Goal: Task Accomplishment & Management: Complete application form

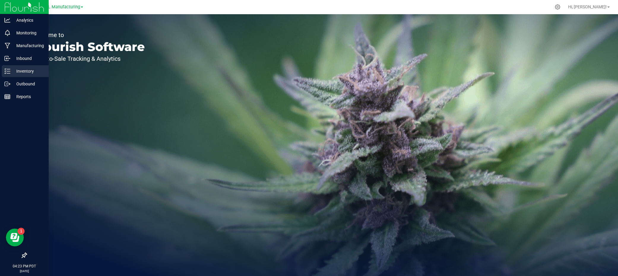
click at [12, 67] on div "Inventory" at bounding box center [25, 71] width 47 height 12
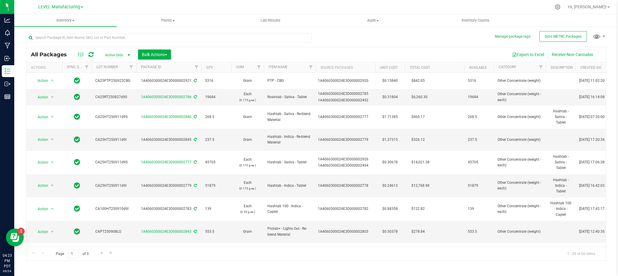
click at [56, 11] on div "LEVEL Manufacturing" at bounding box center [60, 6] width 87 height 9
click at [61, 19] on span "Inventory" at bounding box center [65, 20] width 102 height 5
click at [60, 72] on span "From bill of materials" at bounding box center [41, 71] width 54 height 5
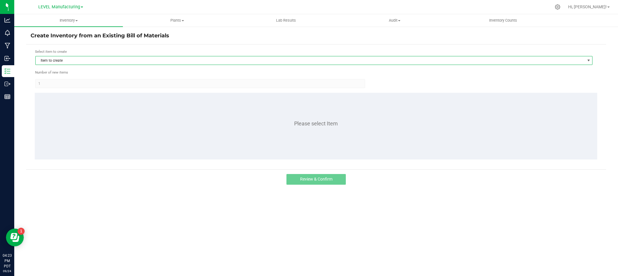
click at [76, 58] on span "Item to create" at bounding box center [310, 60] width 549 height 8
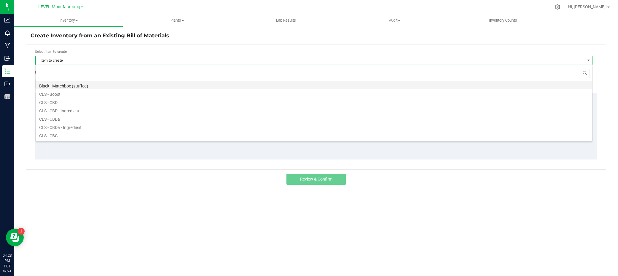
scroll to position [9, 557]
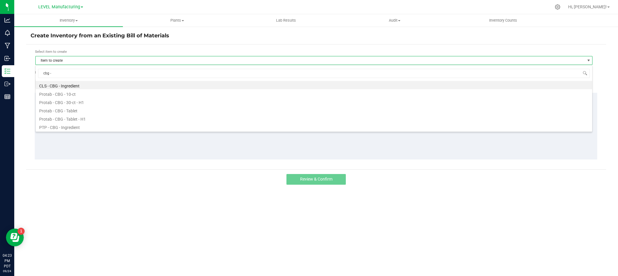
type input "cbg - t"
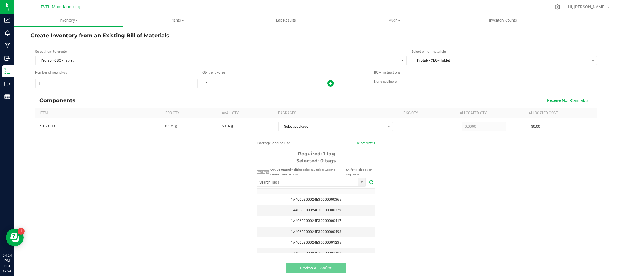
click at [257, 86] on input "1" at bounding box center [263, 84] width 121 height 8
paste input "29506"
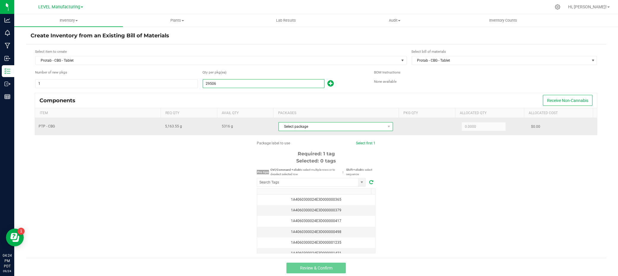
type input "29,506"
click at [317, 128] on span "Select package" at bounding box center [332, 127] width 106 height 8
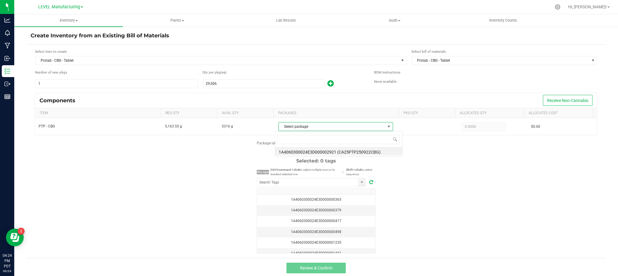
scroll to position [9, 112]
click at [318, 151] on li "1A4060300024E3D000002921 (CA25PTP250922CBG)" at bounding box center [338, 151] width 127 height 8
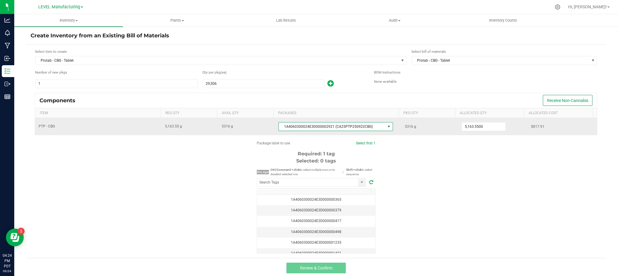
click at [405, 127] on span "5316 g" at bounding box center [410, 127] width 11 height 4
drag, startPoint x: 401, startPoint y: 127, endPoint x: 409, endPoint y: 127, distance: 8.0
click at [405, 127] on span "5316 g" at bounding box center [410, 127] width 11 height 4
copy span "5316"
click at [479, 126] on input "5163.55" at bounding box center [484, 127] width 44 height 8
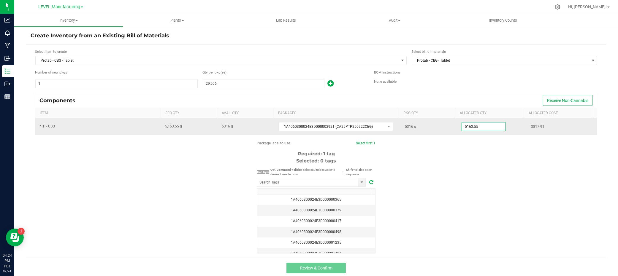
paste input "316"
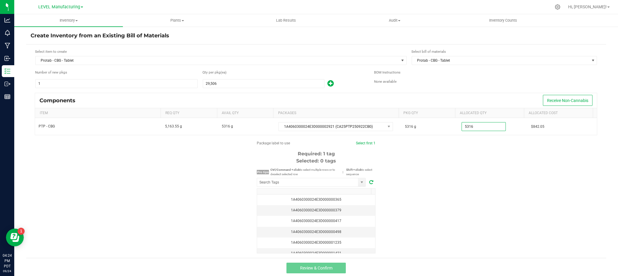
type input "5,316.0000"
click at [489, 158] on div "Package label to use Select first 1 Required: 1 tag Selected: 0 tags Pro tips C…" at bounding box center [316, 197] width 580 height 113
click at [291, 181] on input "NO DATA FOUND" at bounding box center [307, 182] width 101 height 8
paste input "1A4060300024E3D000002922"
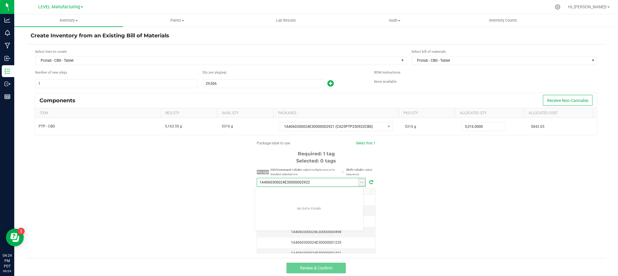
scroll to position [9, 109]
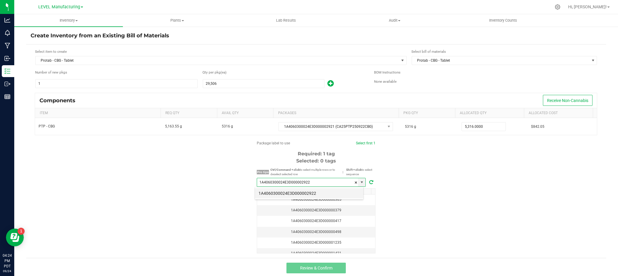
click at [296, 190] on li "1A4060300024E3D000002922" at bounding box center [309, 193] width 108 height 10
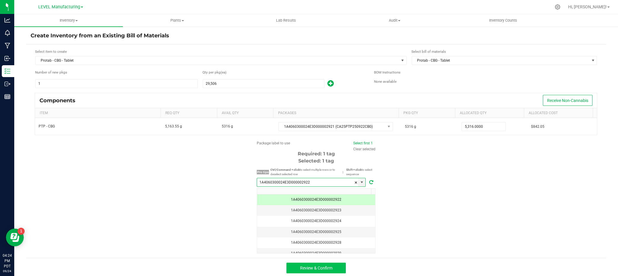
type input "1A4060300024E3D000002922"
click at [303, 266] on span "Review & Confirm" at bounding box center [316, 268] width 32 height 5
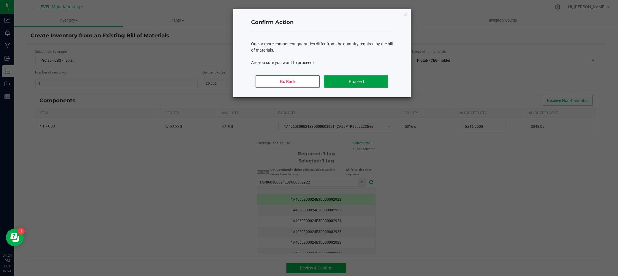
click at [351, 83] on button "Proceed" at bounding box center [356, 81] width 64 height 12
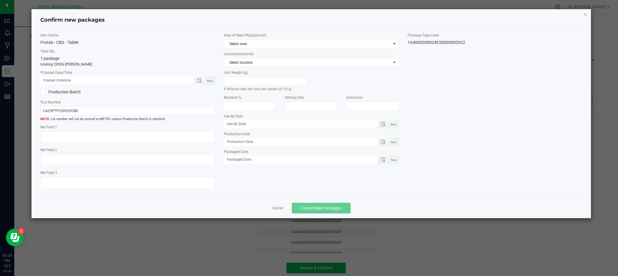
click at [207, 82] on div "Now" at bounding box center [209, 81] width 9 height 8
type input "[DATE] 04:24 PM"
click at [92, 110] on input "CA25PTP250922CBG" at bounding box center [127, 111] width 174 height 9
paste input "text"
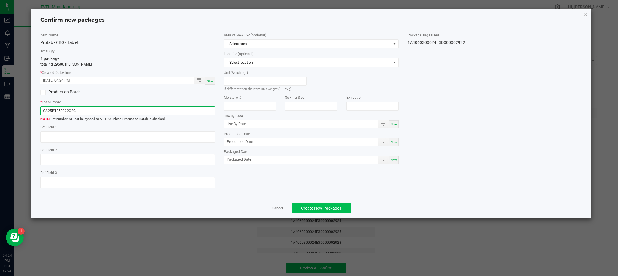
type input "CA25PT250922CBG"
click at [310, 207] on span "Create New Packages" at bounding box center [321, 208] width 40 height 5
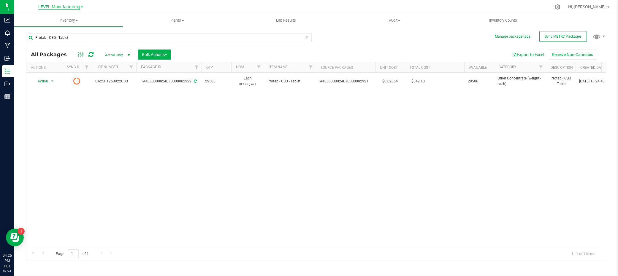
click at [75, 8] on span "LEVEL Manufacturing" at bounding box center [59, 6] width 42 height 5
click at [67, 23] on link "LEVEL - Extension" at bounding box center [60, 21] width 87 height 8
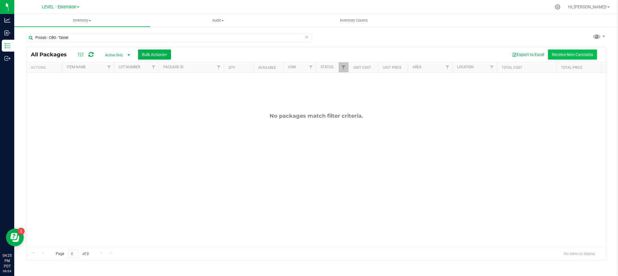
click at [568, 56] on button "Receive Non-Cannabis" at bounding box center [572, 55] width 49 height 10
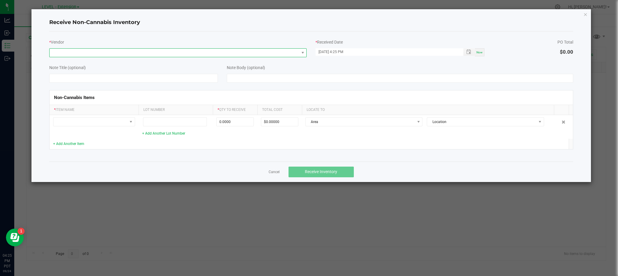
click at [142, 52] on span at bounding box center [175, 53] width 250 height 8
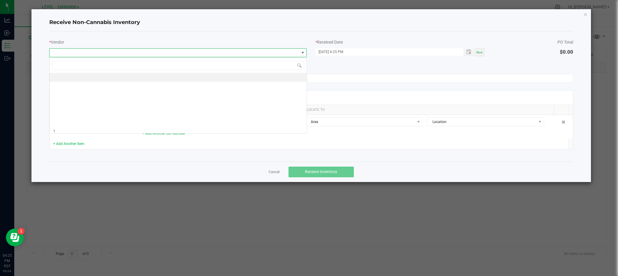
scroll to position [9, 257]
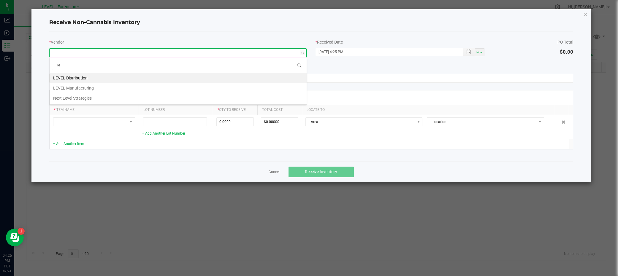
type input "l"
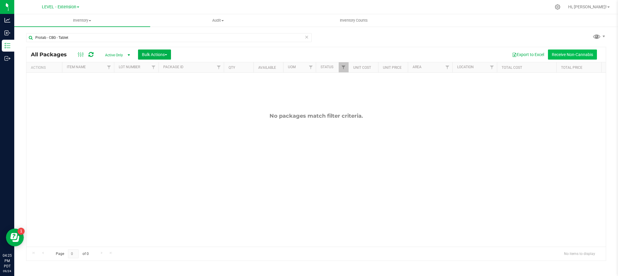
click at [572, 57] on button "Receive Non-Cannabis" at bounding box center [572, 55] width 49 height 10
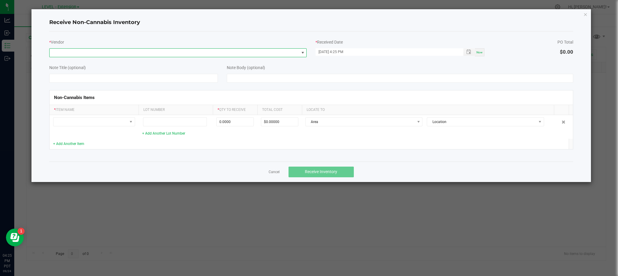
click at [128, 51] on span at bounding box center [175, 53] width 250 height 8
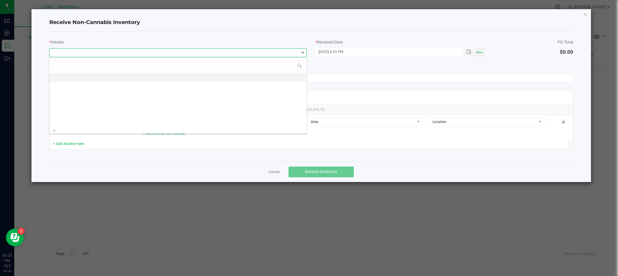
click at [126, 79] on li at bounding box center [178, 77] width 257 height 9
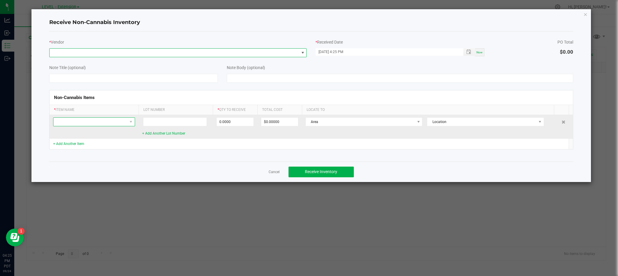
click at [123, 120] on span at bounding box center [90, 122] width 74 height 8
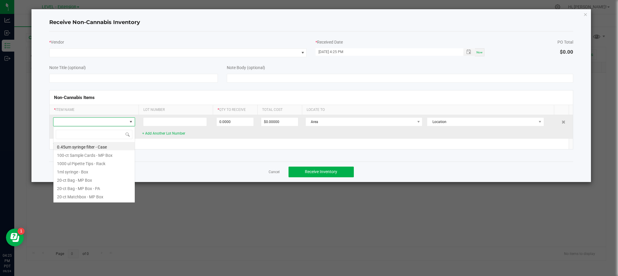
scroll to position [9, 82]
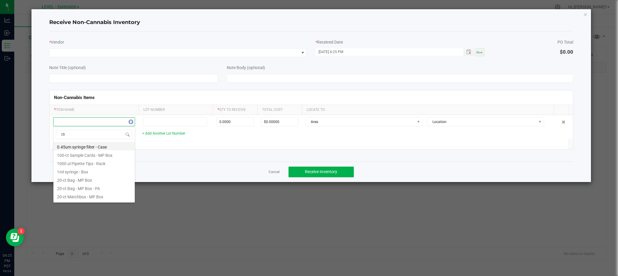
type input "cbg"
click at [105, 174] on li "Protab - CBG - Tablet - H1" at bounding box center [93, 172] width 81 height 8
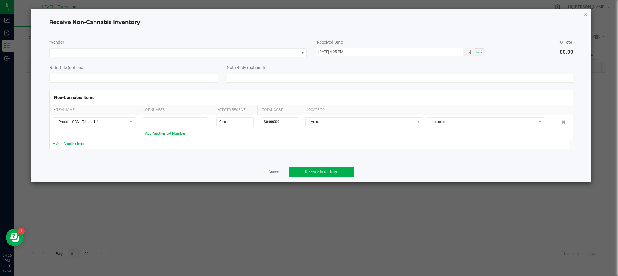
click at [236, 112] on th "* Qty to Receive" at bounding box center [235, 110] width 45 height 10
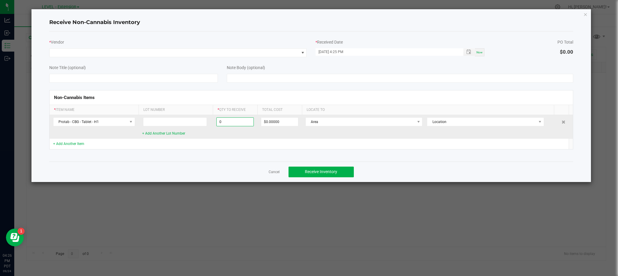
click at [235, 120] on input "0" at bounding box center [235, 122] width 37 height 8
paste input
type input "0 ea"
click at [177, 126] on input at bounding box center [175, 122] width 64 height 9
paste input "H1PT0003CBG"
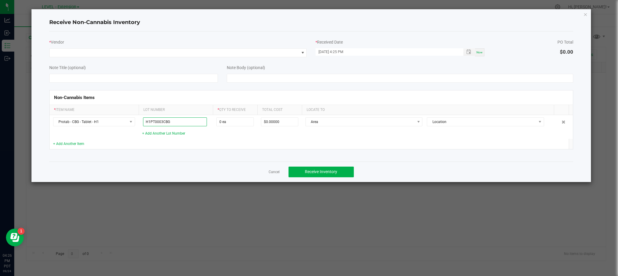
type input "H1PT0003CBG"
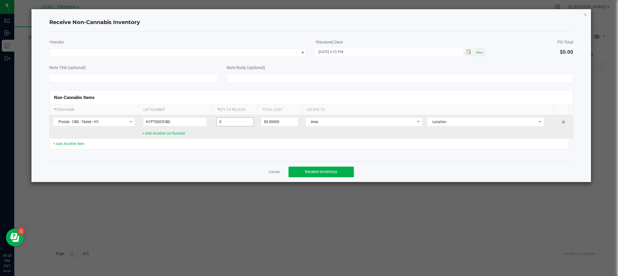
click at [230, 123] on input "0" at bounding box center [235, 122] width 37 height 8
paste input "1967"
type input "19670 ea"
click at [280, 124] on input "0" at bounding box center [279, 122] width 37 height 8
paste input "562.6368"
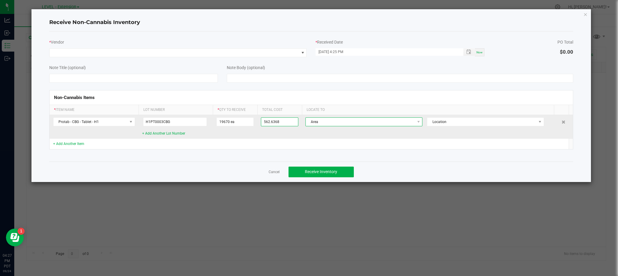
type input "$562.63680"
click at [316, 123] on span "Area" at bounding box center [360, 122] width 109 height 8
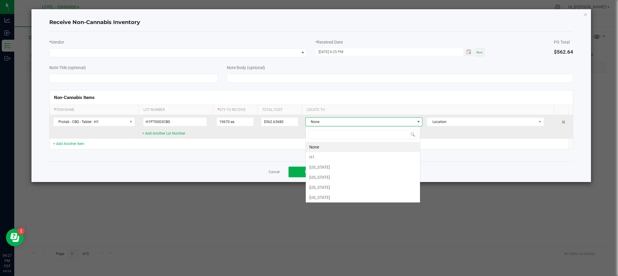
scroll to position [9, 115]
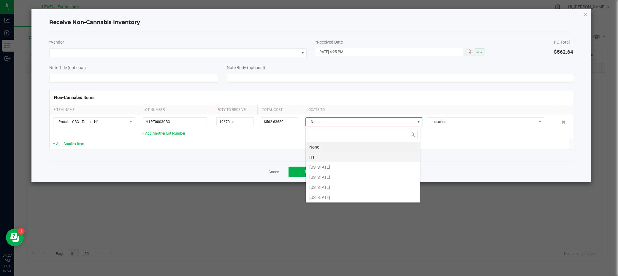
click at [327, 155] on li "H1" at bounding box center [363, 157] width 114 height 10
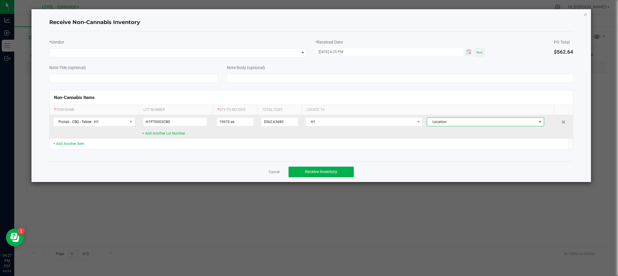
click at [438, 123] on span "Location" at bounding box center [481, 122] width 109 height 8
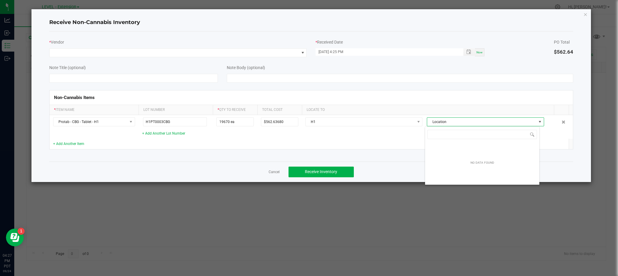
click at [394, 146] on td at bounding box center [428, 144] width 252 height 10
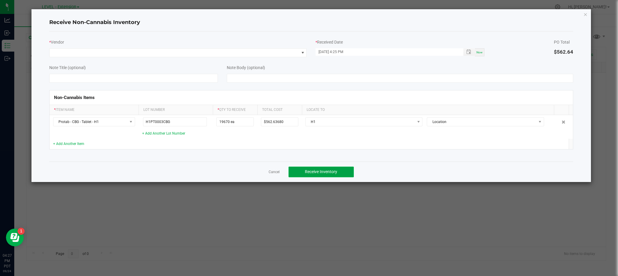
click at [323, 171] on span "Receive Inventory" at bounding box center [321, 171] width 32 height 5
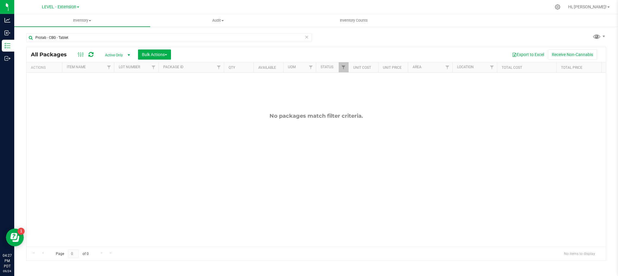
click at [308, 38] on icon at bounding box center [306, 36] width 4 height 7
